Goal: Transaction & Acquisition: Book appointment/travel/reservation

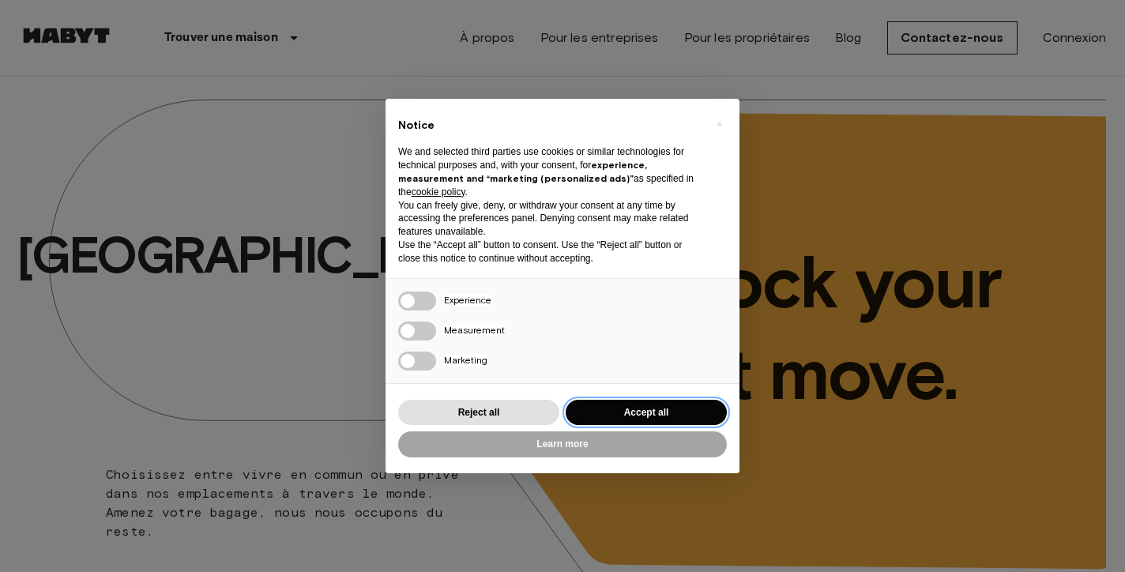
click at [660, 406] on button "Accept all" at bounding box center [646, 413] width 161 height 26
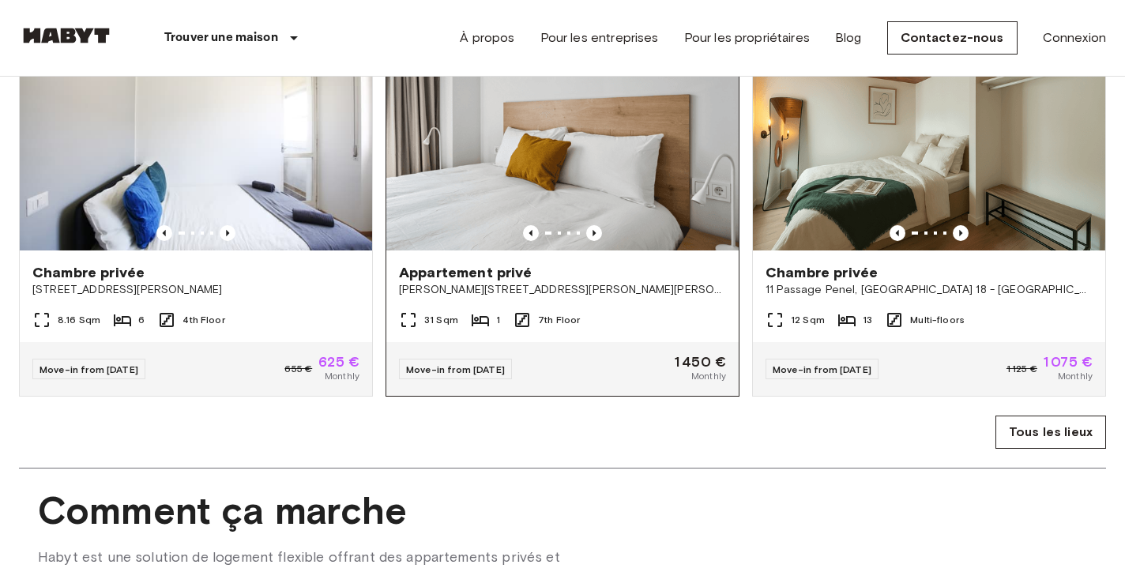
scroll to position [1013, 0]
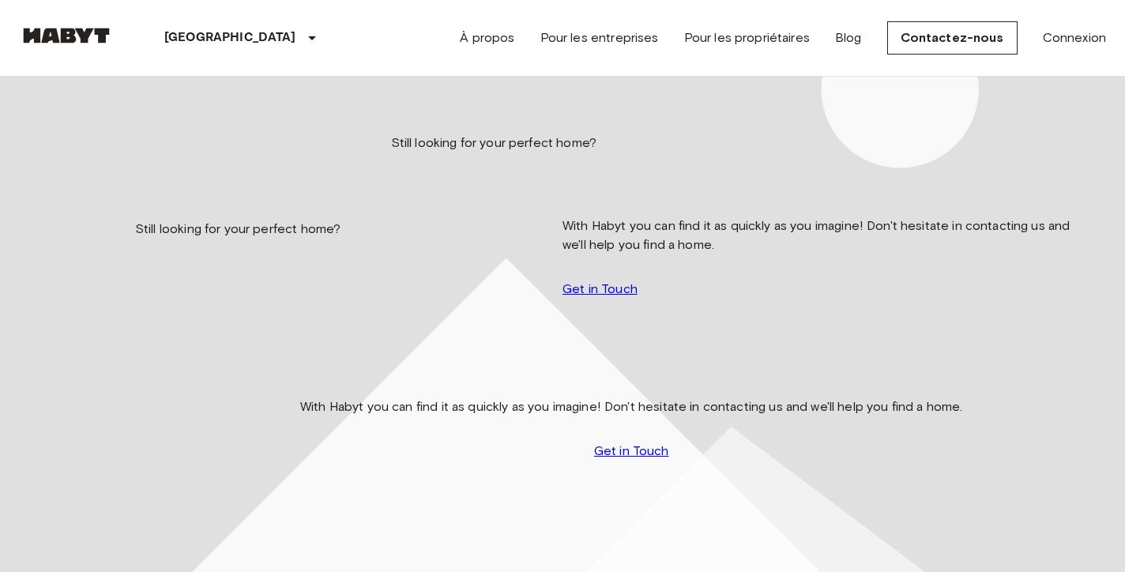
scroll to position [9, 0]
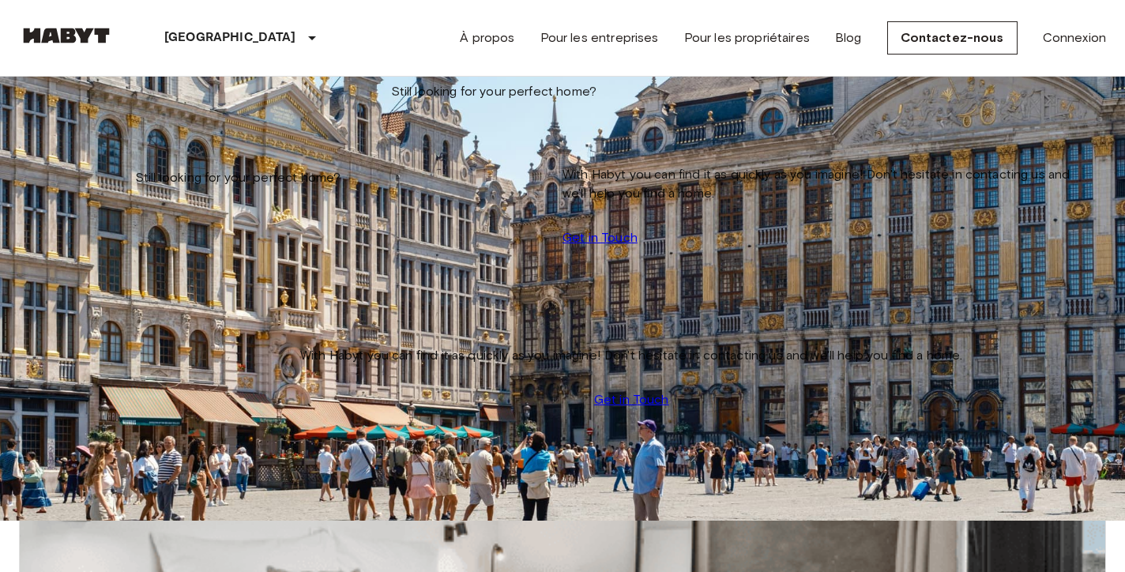
scroll to position [387, 0]
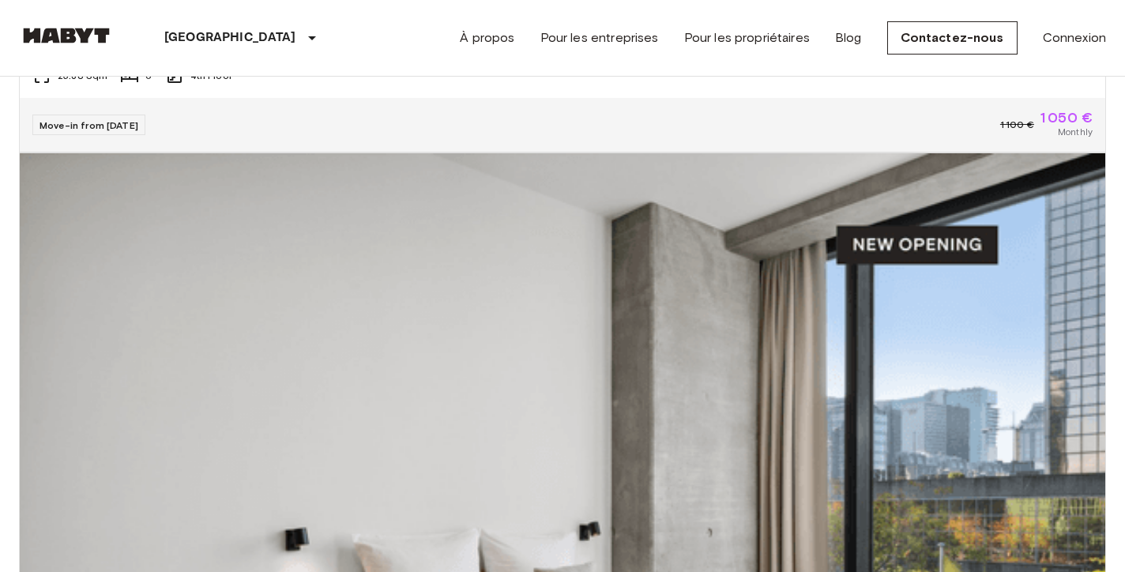
scroll to position [2093, 0]
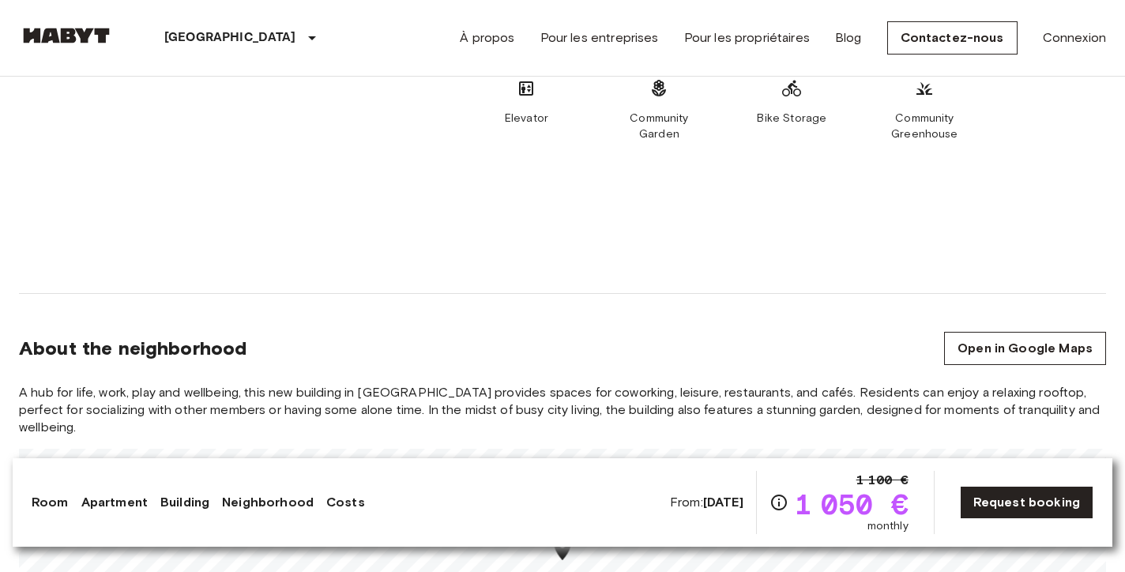
scroll to position [1128, 0]
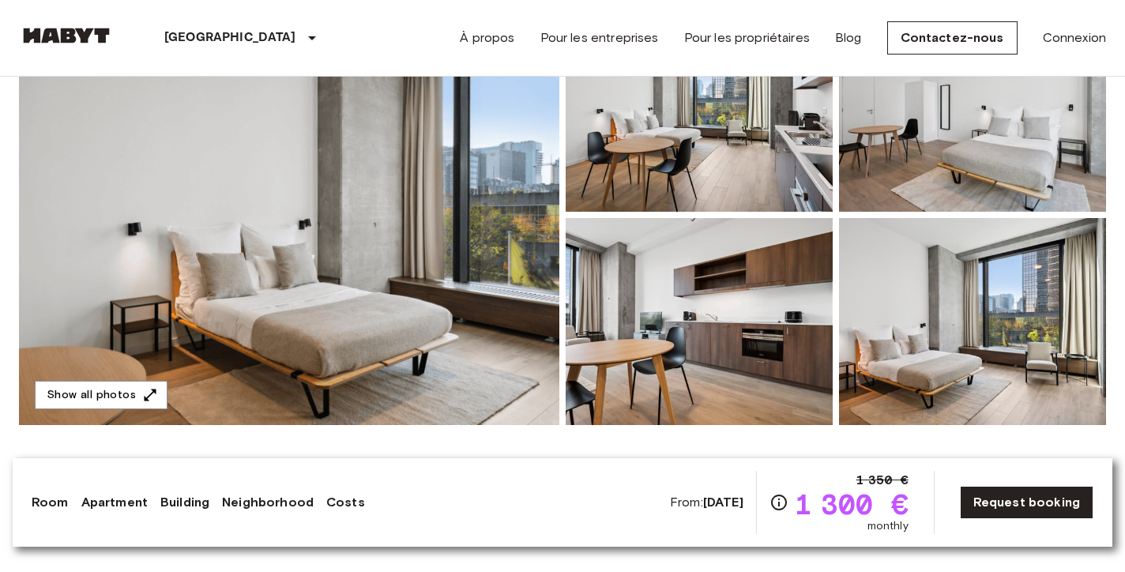
scroll to position [201, 0]
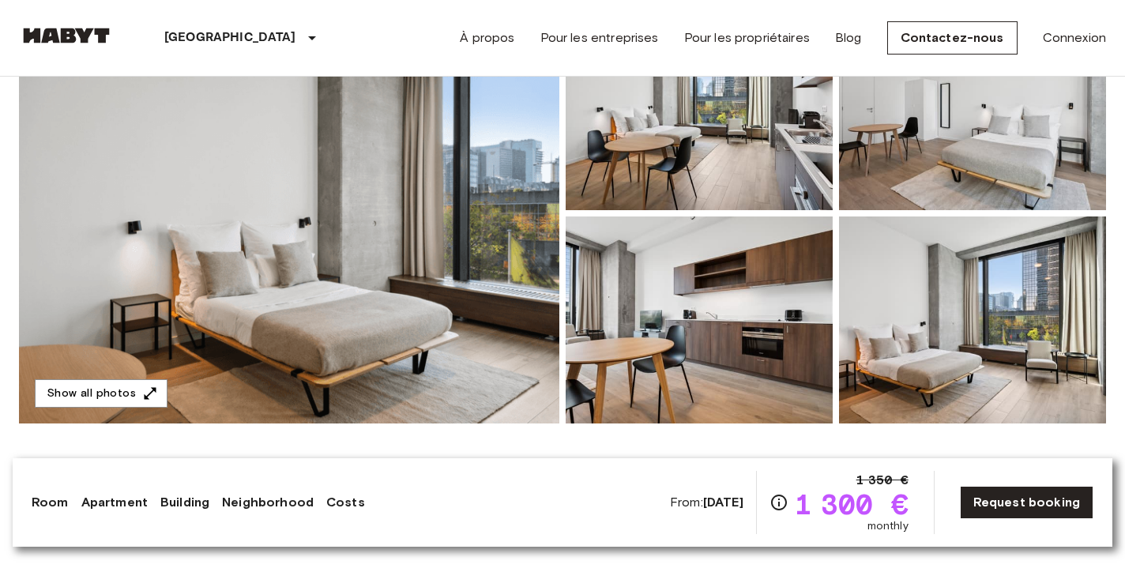
click at [389, 213] on img at bounding box center [289, 213] width 540 height 420
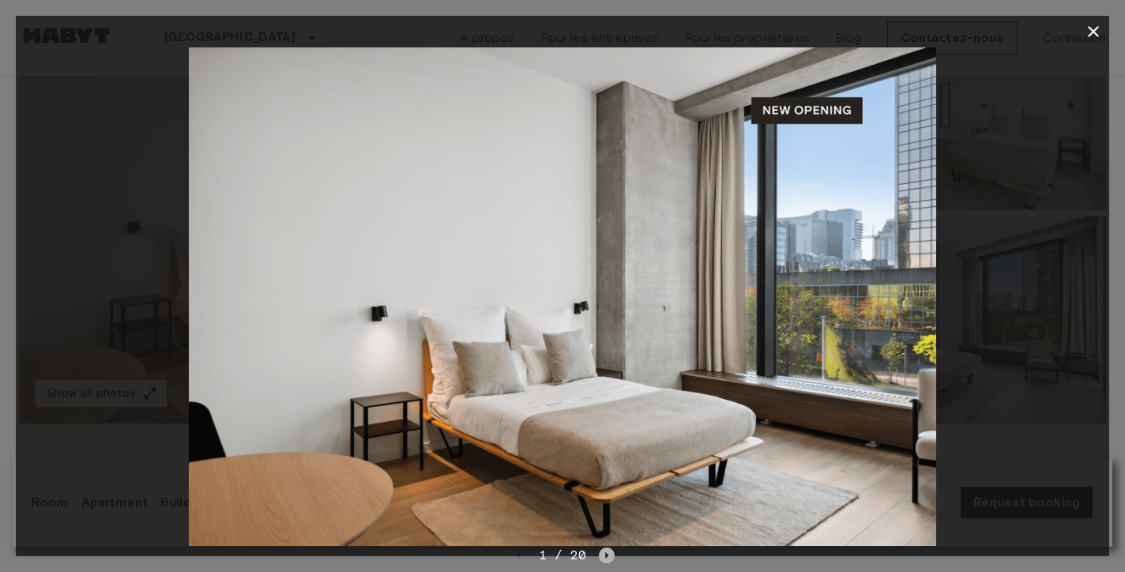
click at [613, 554] on icon "Next image" at bounding box center [607, 555] width 16 height 16
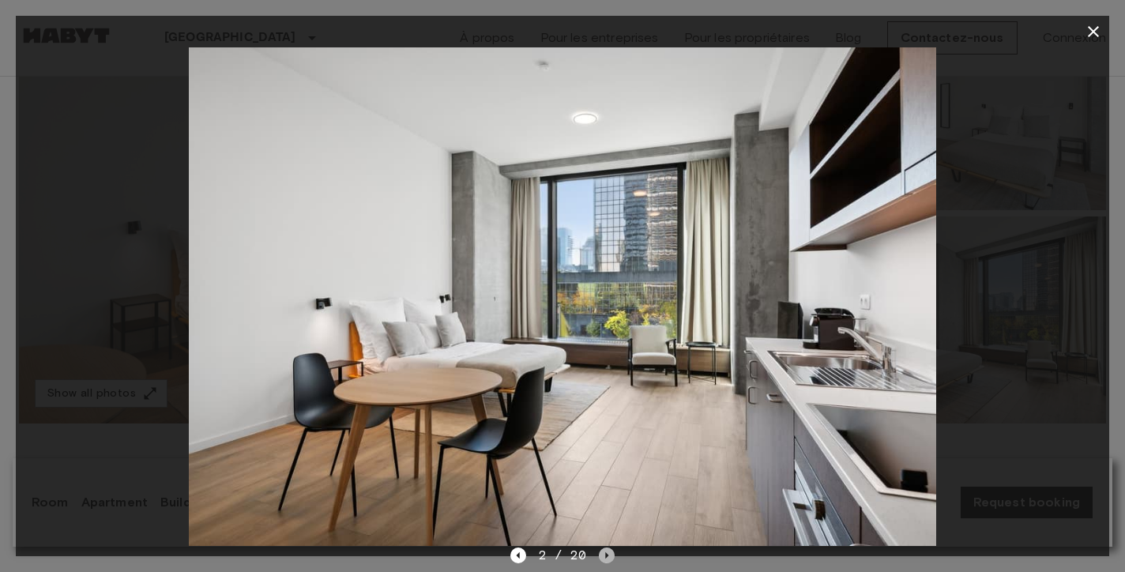
click at [613, 554] on icon "Next image" at bounding box center [607, 555] width 16 height 16
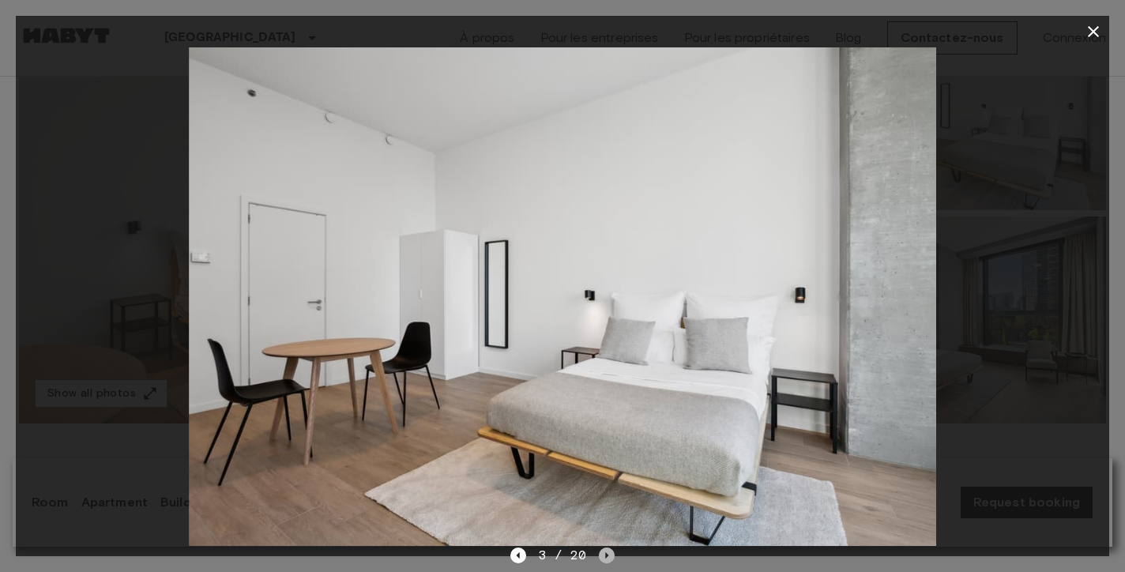
click at [613, 554] on icon "Next image" at bounding box center [607, 555] width 16 height 16
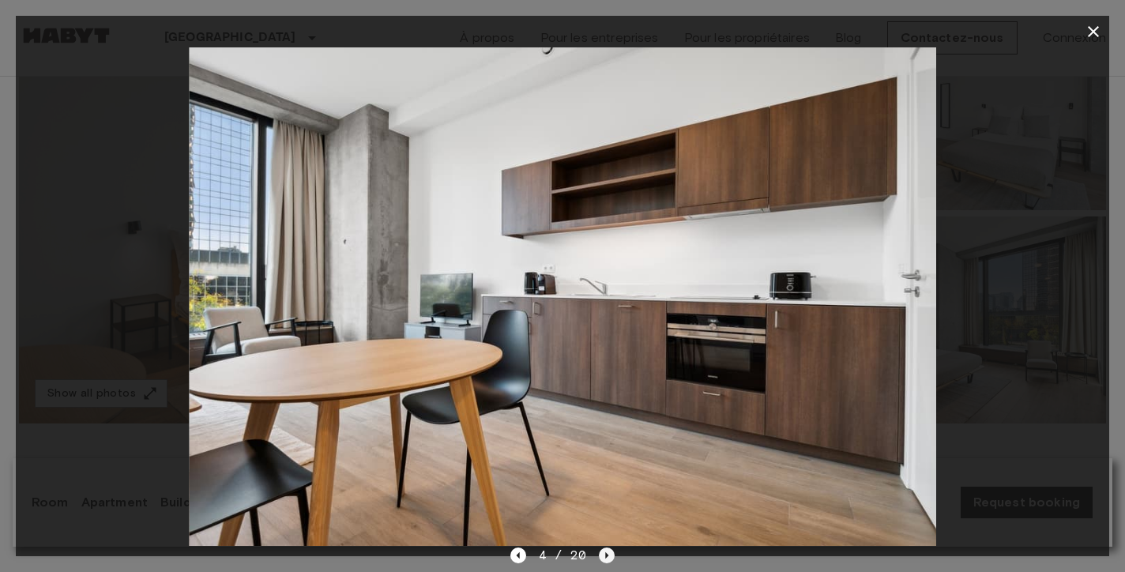
click at [613, 554] on icon "Next image" at bounding box center [607, 555] width 16 height 16
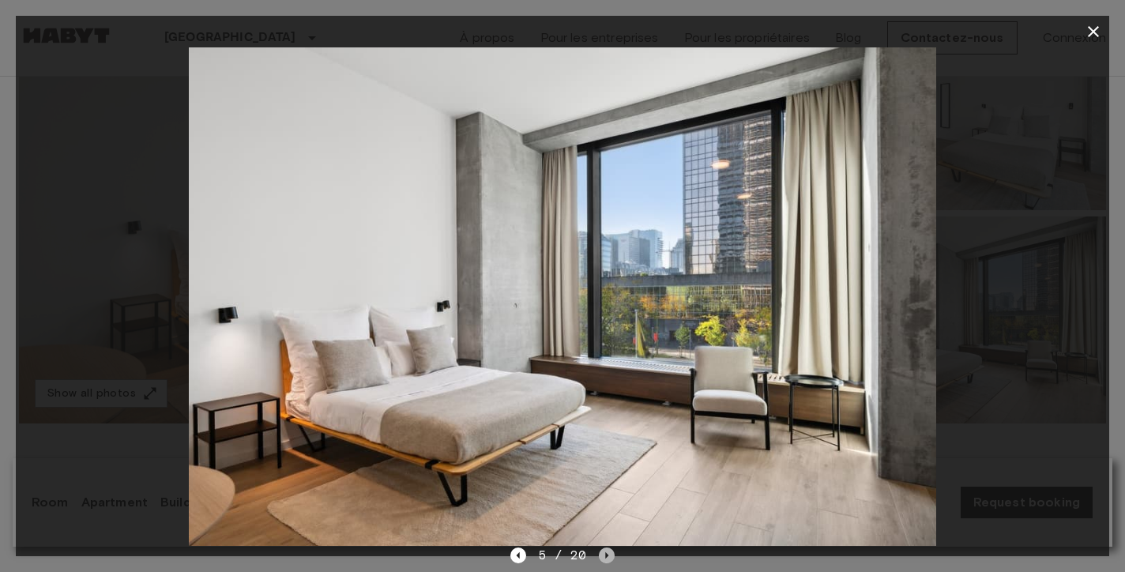
click at [613, 554] on icon "Next image" at bounding box center [607, 555] width 16 height 16
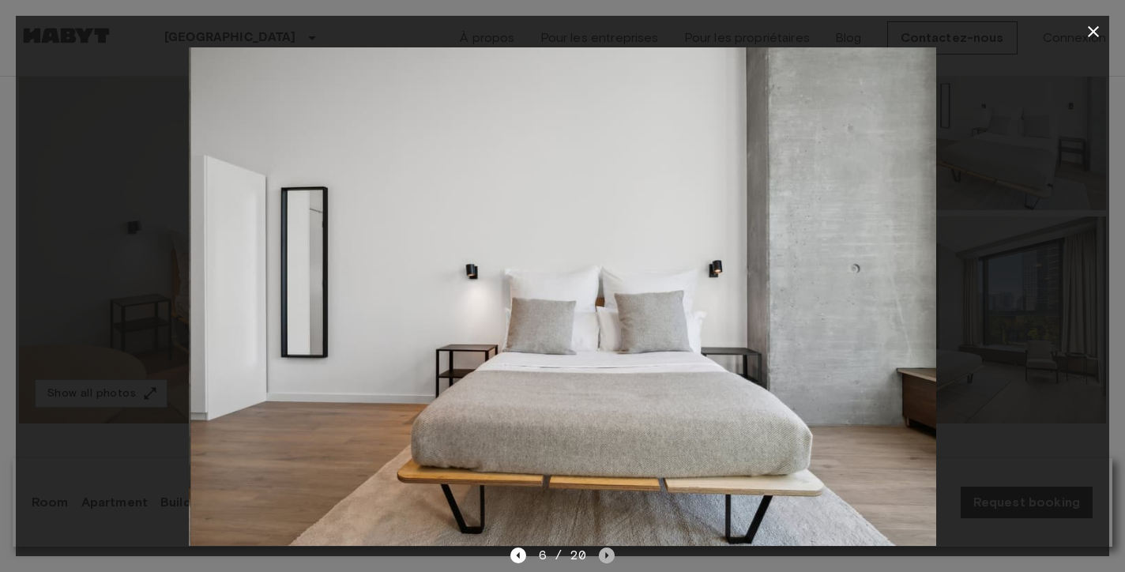
click at [613, 554] on icon "Next image" at bounding box center [607, 555] width 16 height 16
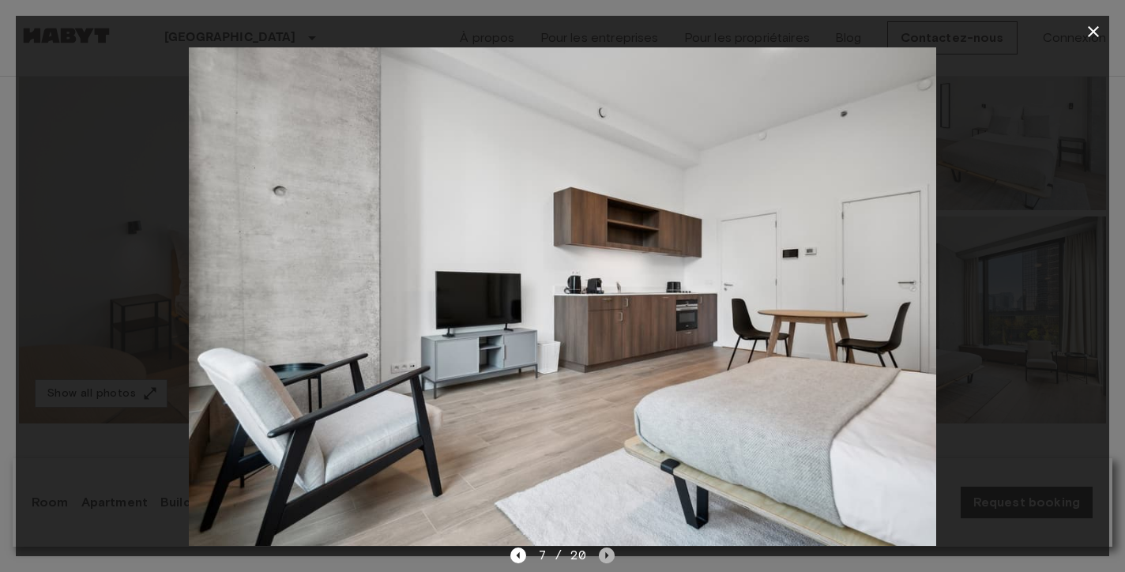
click at [613, 554] on icon "Next image" at bounding box center [607, 555] width 16 height 16
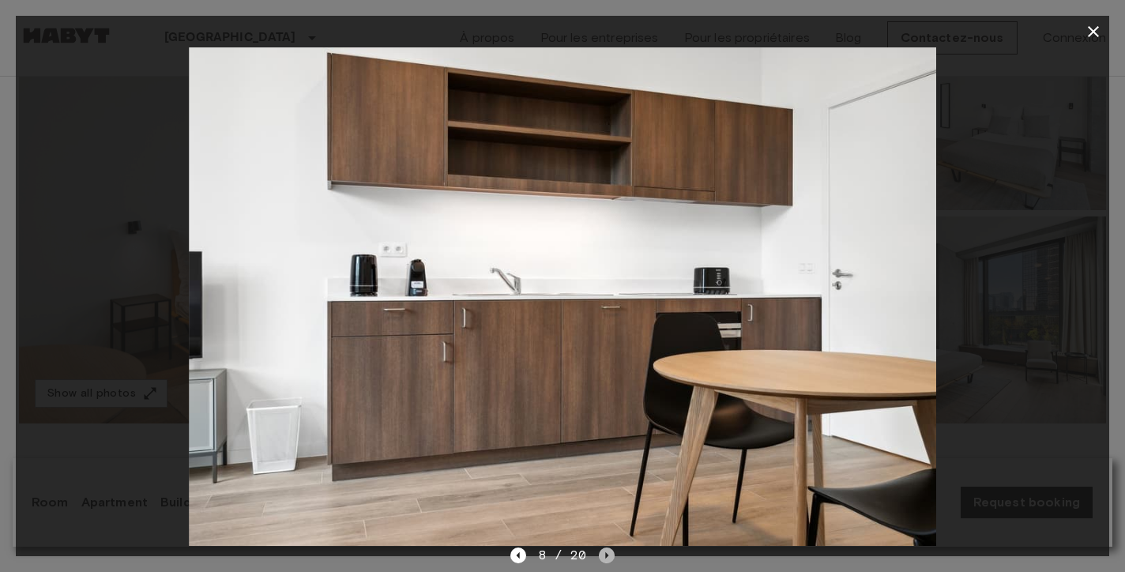
click at [613, 554] on icon "Next image" at bounding box center [607, 555] width 16 height 16
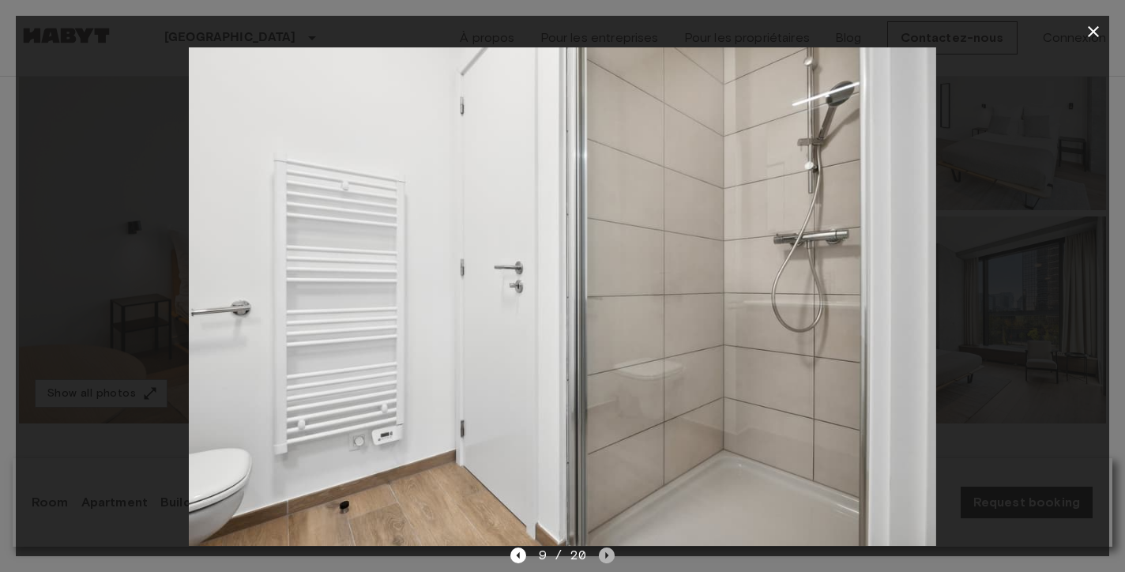
click at [613, 554] on icon "Next image" at bounding box center [607, 555] width 16 height 16
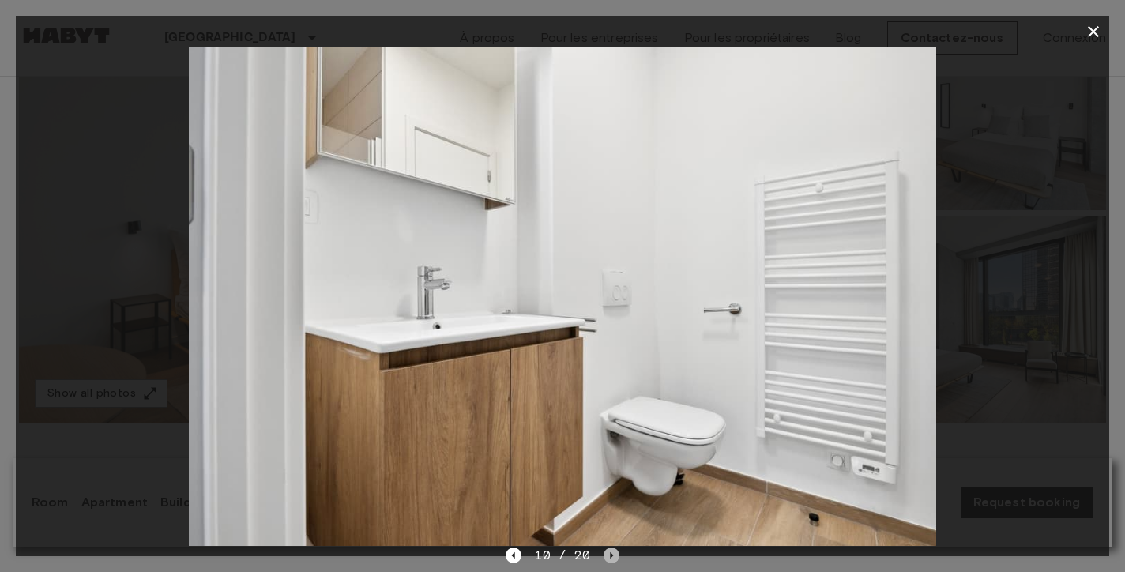
click at [613, 554] on icon "Next image" at bounding box center [611, 555] width 16 height 16
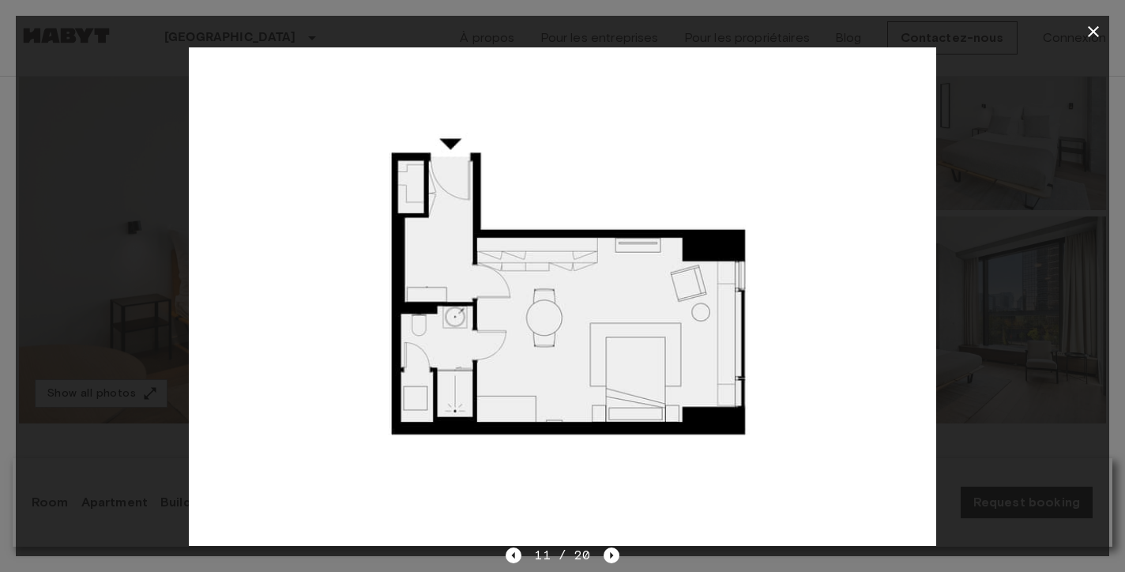
click at [1092, 28] on icon "button" at bounding box center [1093, 31] width 19 height 19
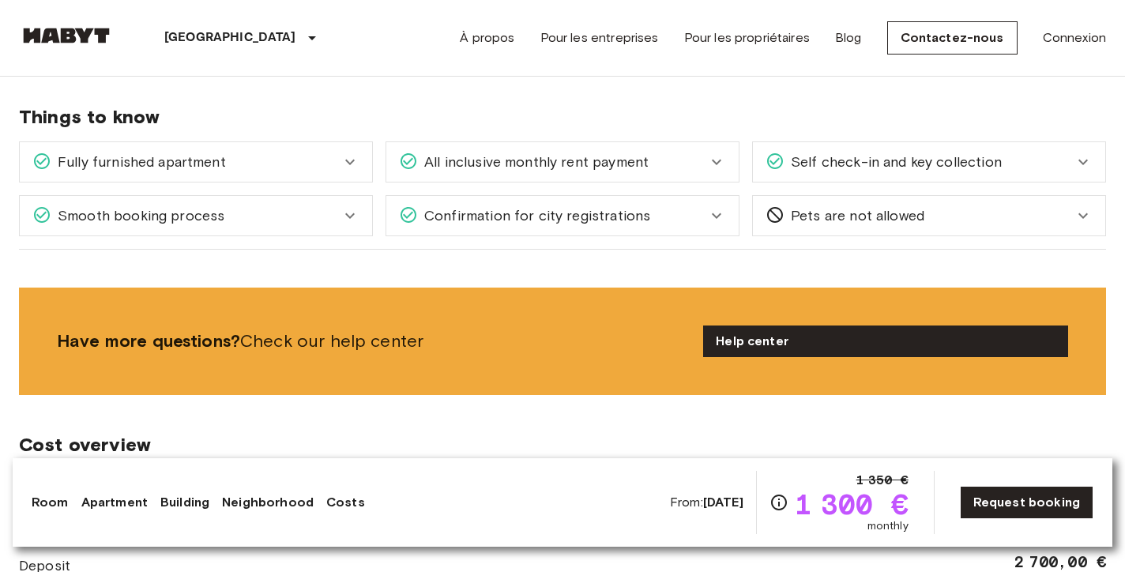
scroll to position [1675, 0]
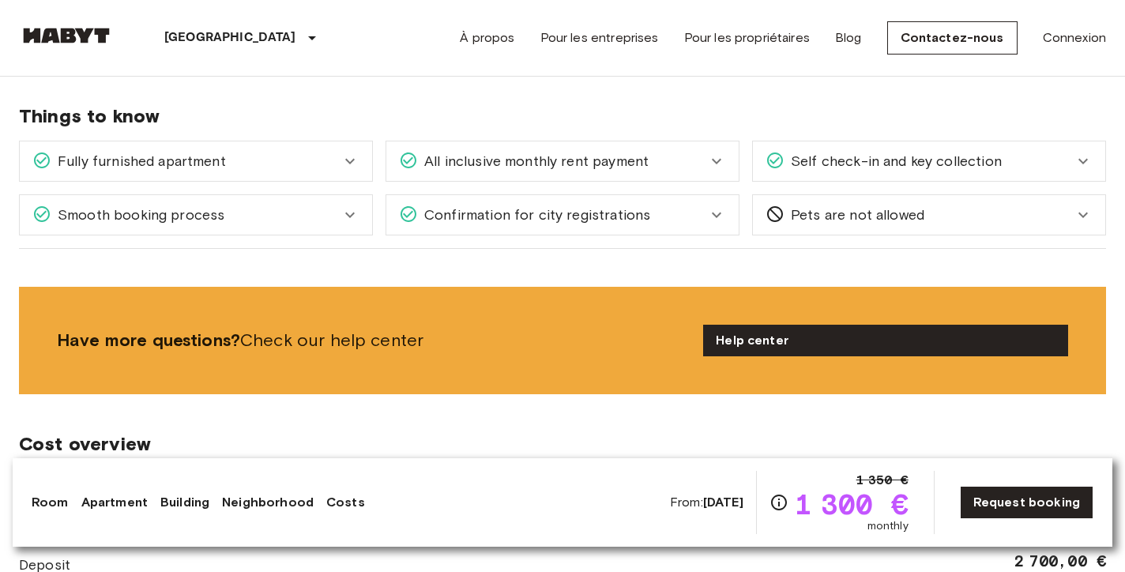
click at [893, 205] on span "Pets are not allowed" at bounding box center [854, 215] width 140 height 21
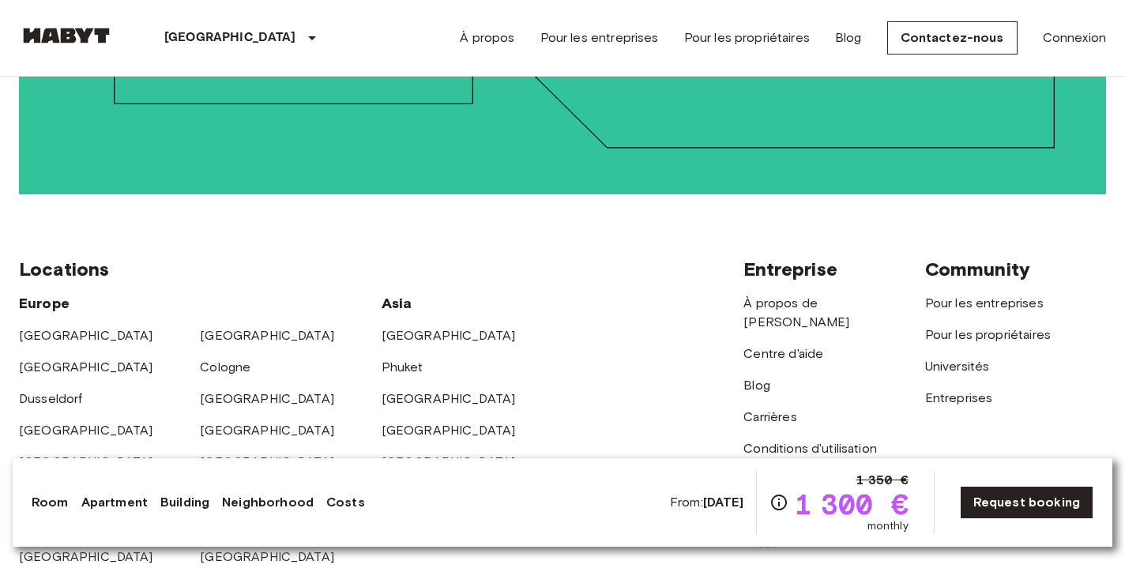
scroll to position [3750, 0]
